Goal: Ask a question

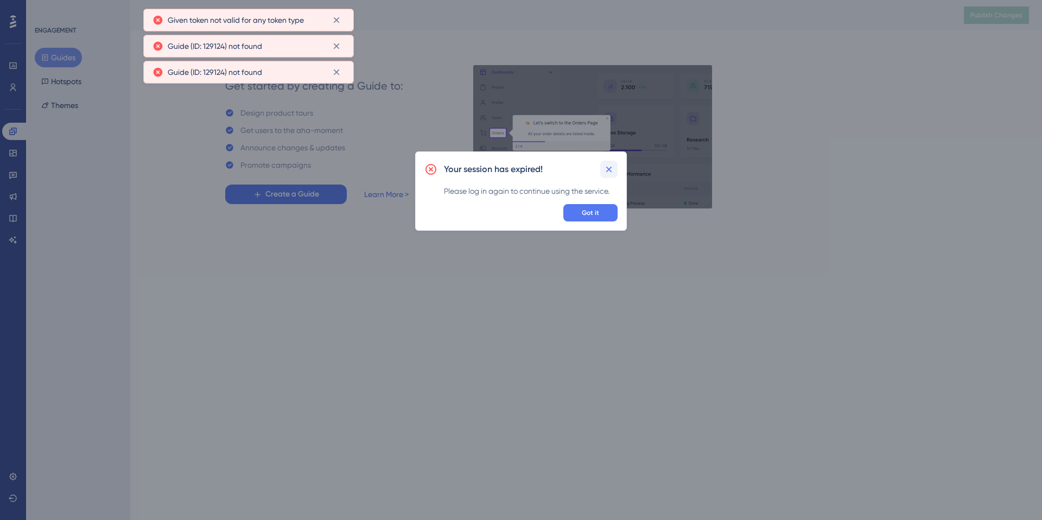
click at [614, 166] on button at bounding box center [608, 169] width 17 height 17
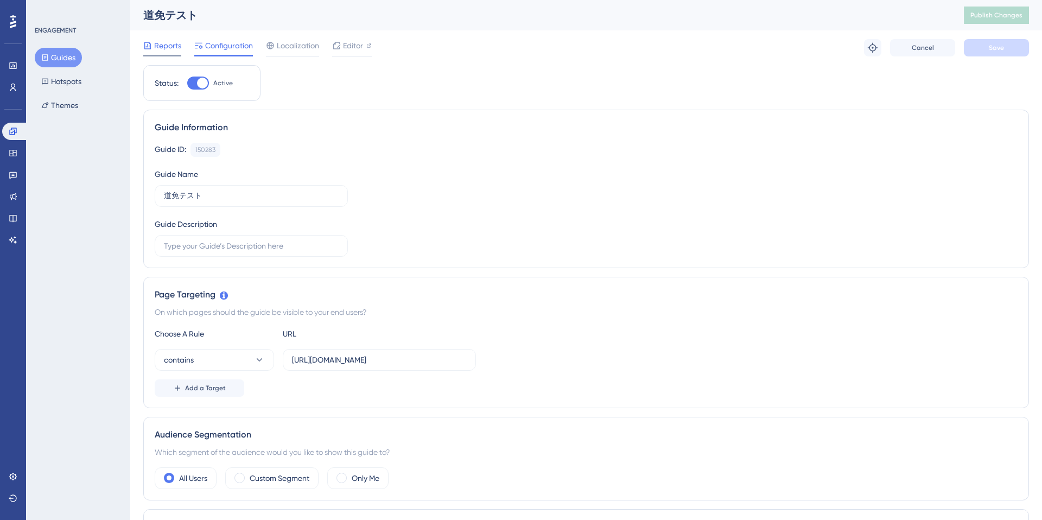
click at [162, 44] on span "Reports" at bounding box center [167, 45] width 27 height 13
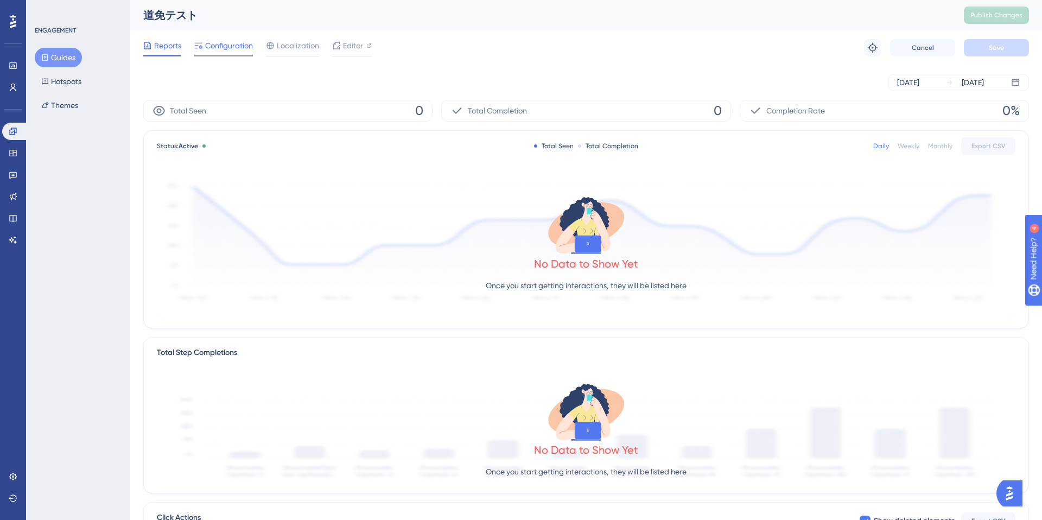
click at [217, 54] on div "Configuration" at bounding box center [223, 47] width 59 height 17
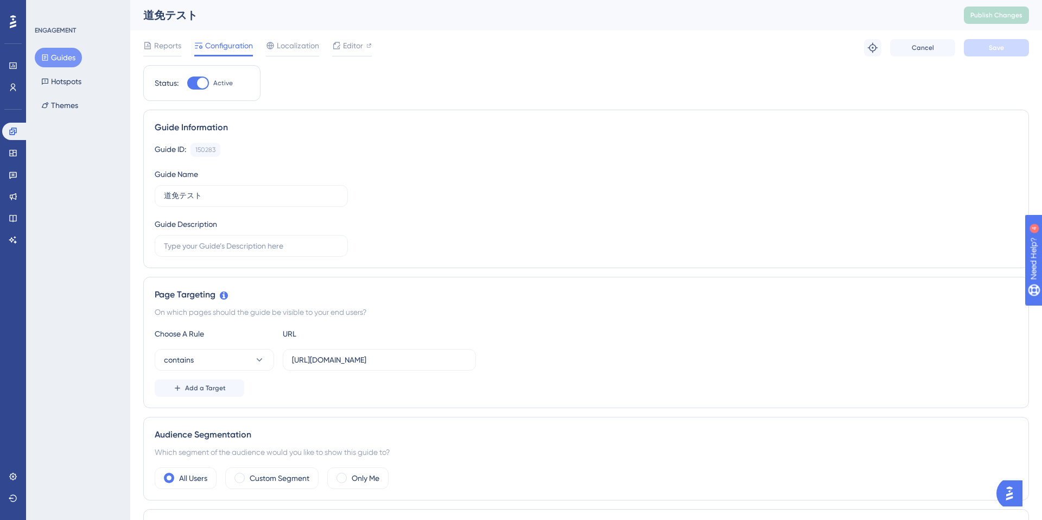
click at [1016, 495] on img "Open AI Assistant Launcher" at bounding box center [1010, 494] width 20 height 20
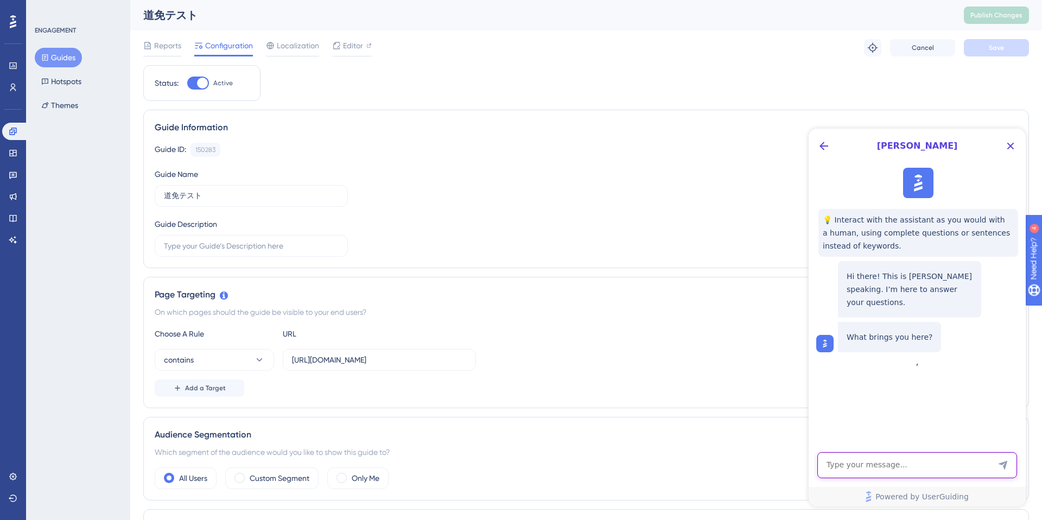
click at [869, 464] on textarea "AI Assistant Text Input" at bounding box center [918, 465] width 200 height 26
type textarea "when we embed the code for youtube videos, can we know who clicked to play the …"
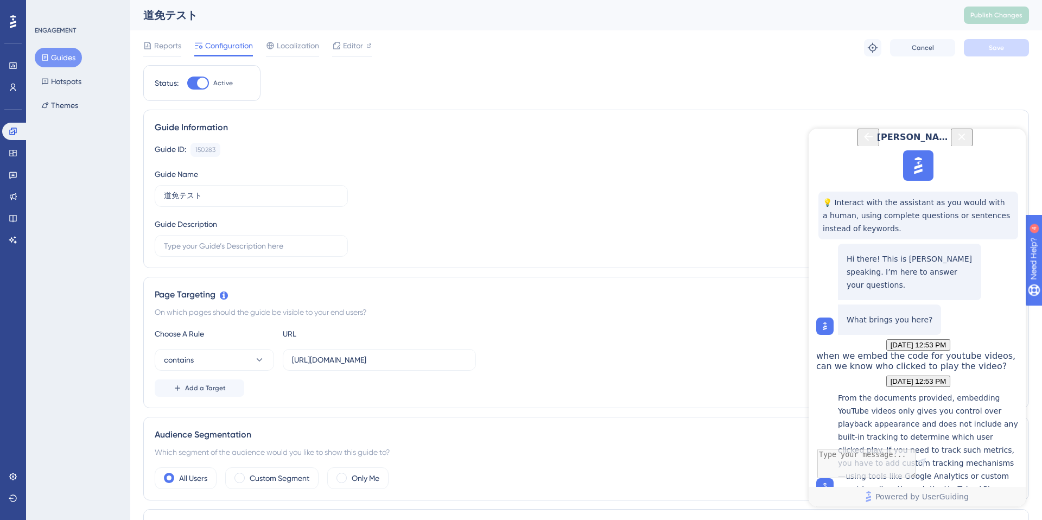
scroll to position [174, 0]
click at [923, 391] on p "From the documents provided, embedding YouTube videos only gives you control ov…" at bounding box center [929, 443] width 182 height 104
click at [927, 391] on p "From the documents provided, embedding YouTube videos only gives you control ov…" at bounding box center [929, 443] width 182 height 104
click at [922, 391] on p "From the documents provided, embedding YouTube videos only gives you control ov…" at bounding box center [929, 443] width 182 height 104
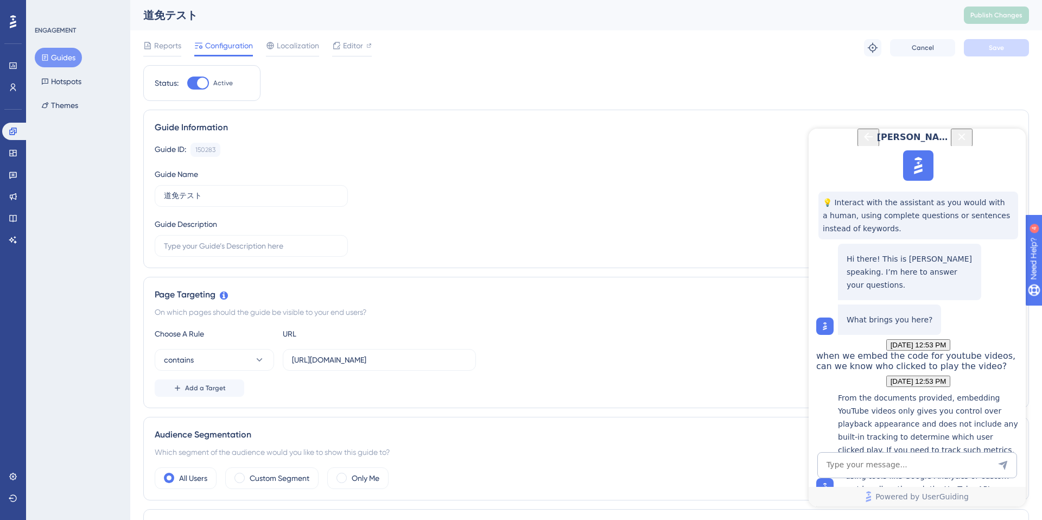
click at [966, 140] on icon "Close Button" at bounding box center [962, 136] width 7 height 7
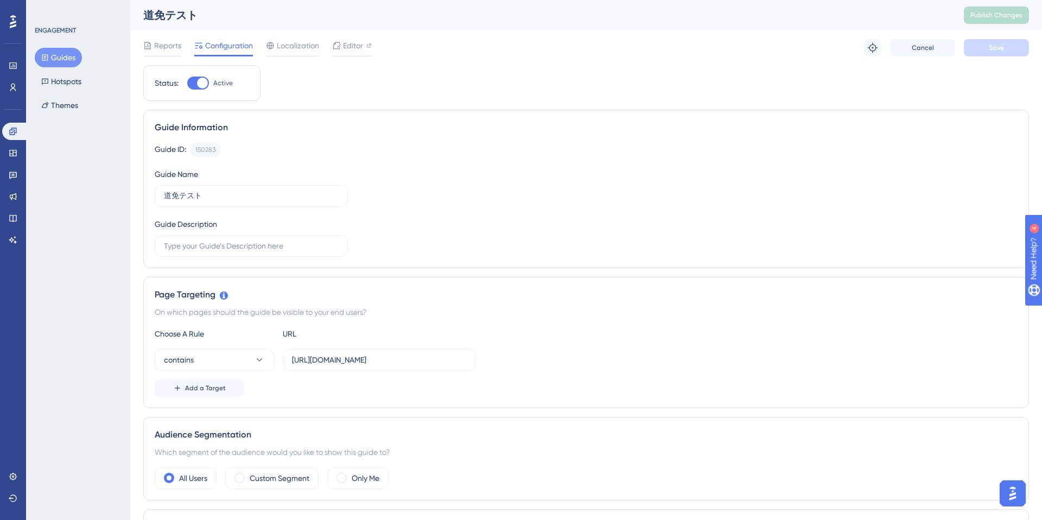
scroll to position [0, 0]
